Goal: Information Seeking & Learning: Learn about a topic

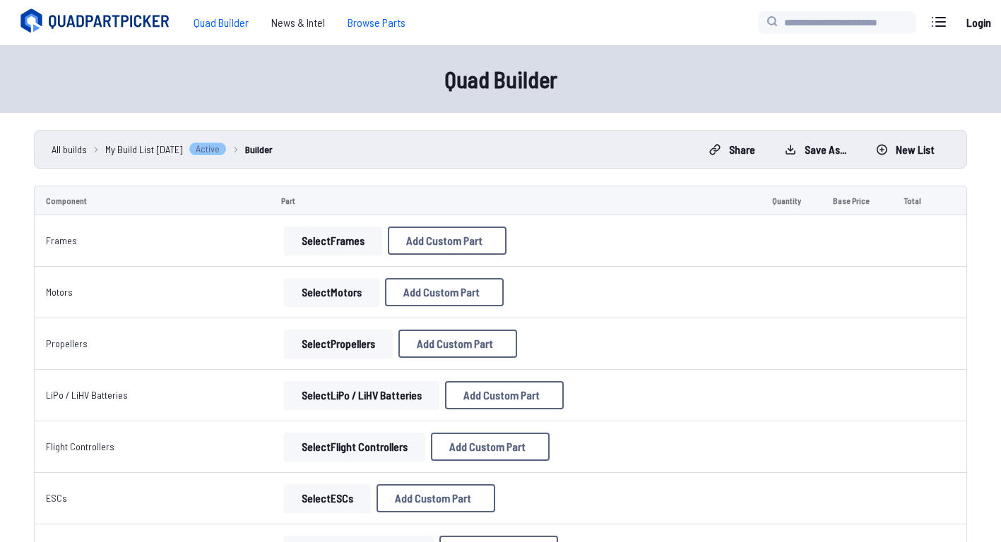
click at [364, 18] on span "Browse Parts" at bounding box center [376, 22] width 81 height 28
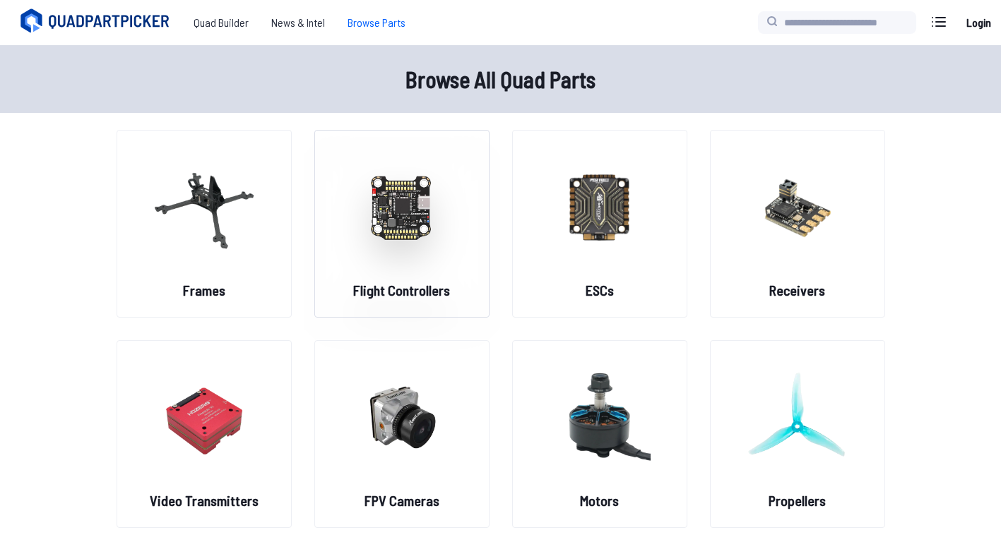
click at [441, 252] on img at bounding box center [402, 207] width 102 height 124
click at [422, 236] on img at bounding box center [402, 207] width 102 height 124
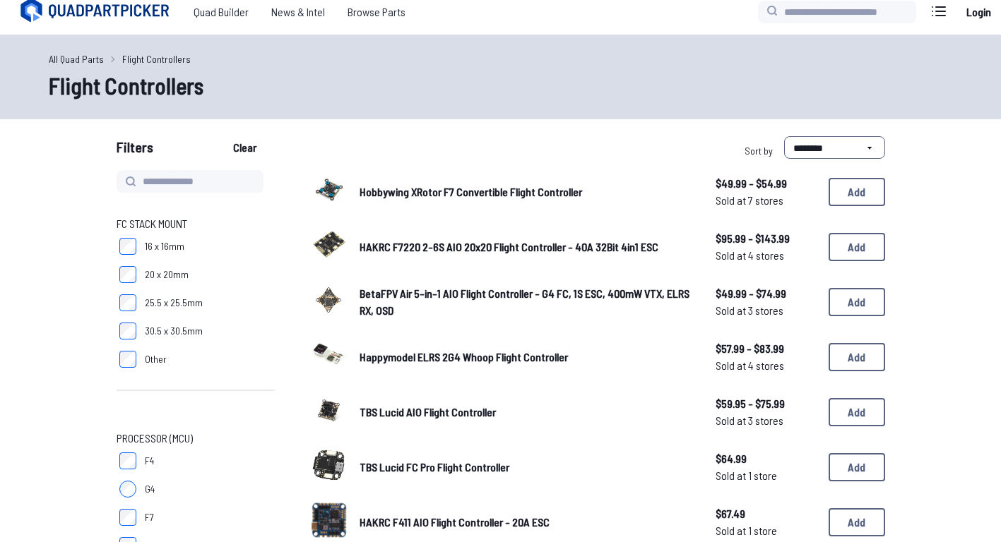
scroll to position [12, 0]
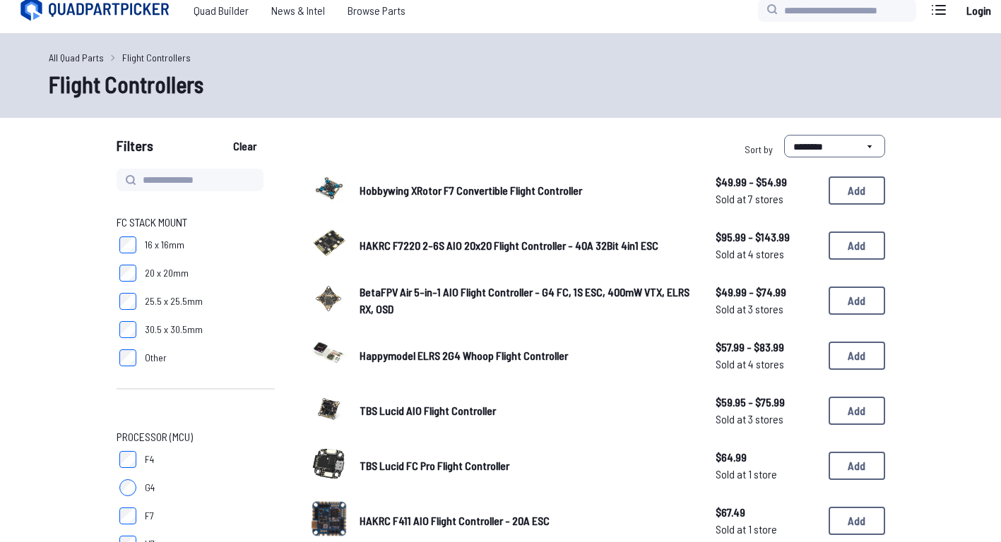
click at [429, 191] on span "Hobbywing XRotor F7 Convertible Flight Controller" at bounding box center [471, 190] width 222 height 13
